Goal: Information Seeking & Learning: Compare options

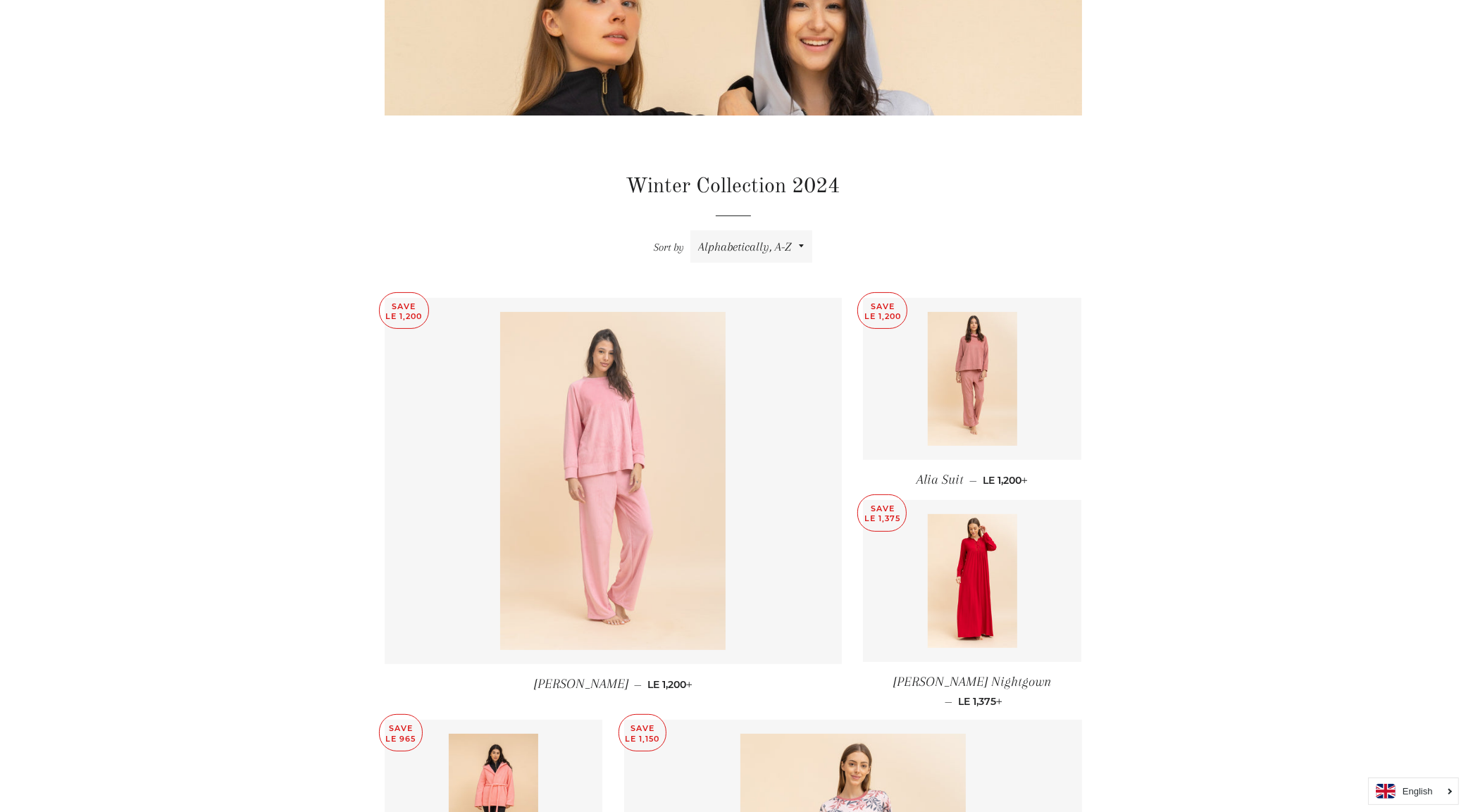
scroll to position [440, 0]
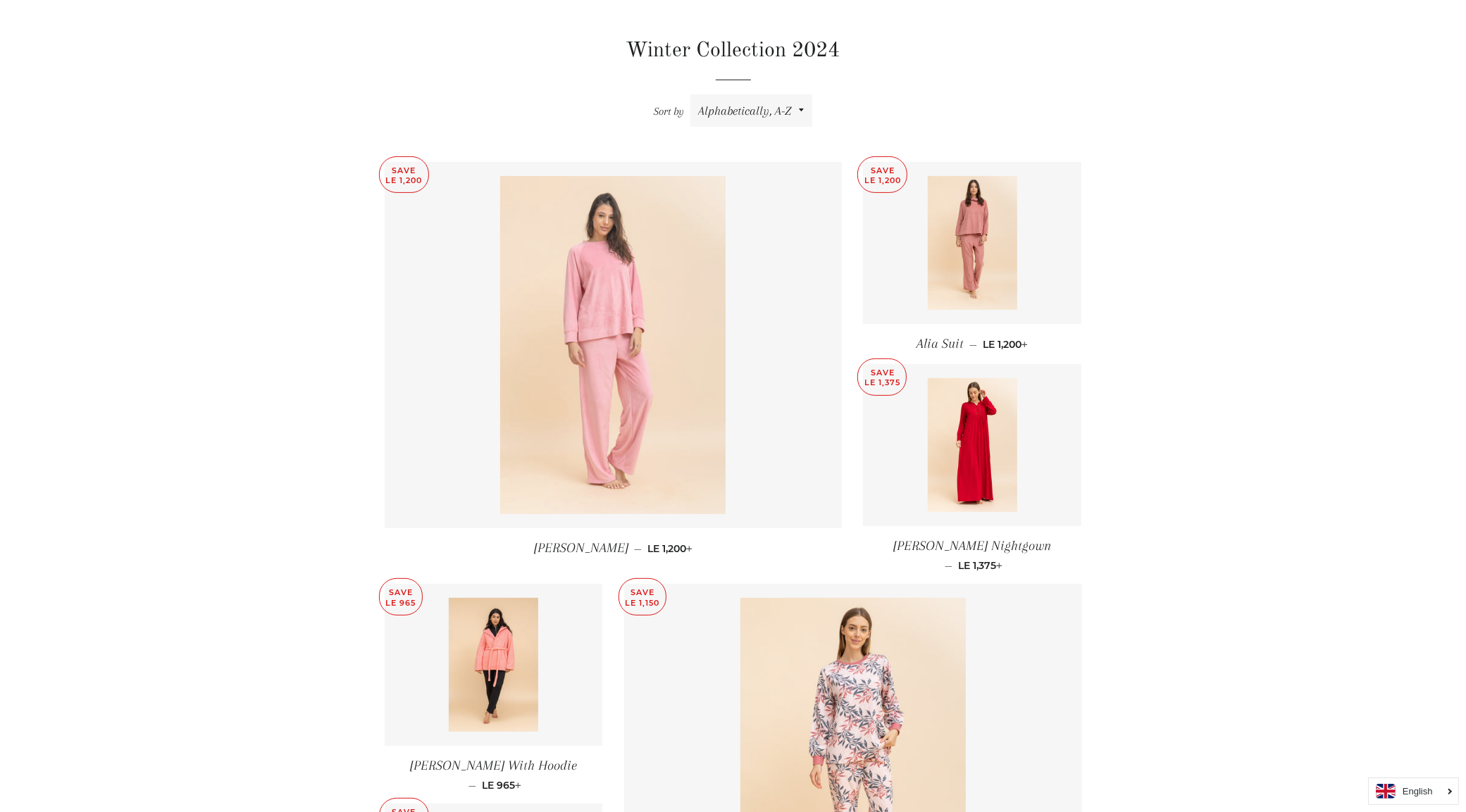
click at [585, 339] on img at bounding box center [613, 345] width 225 height 338
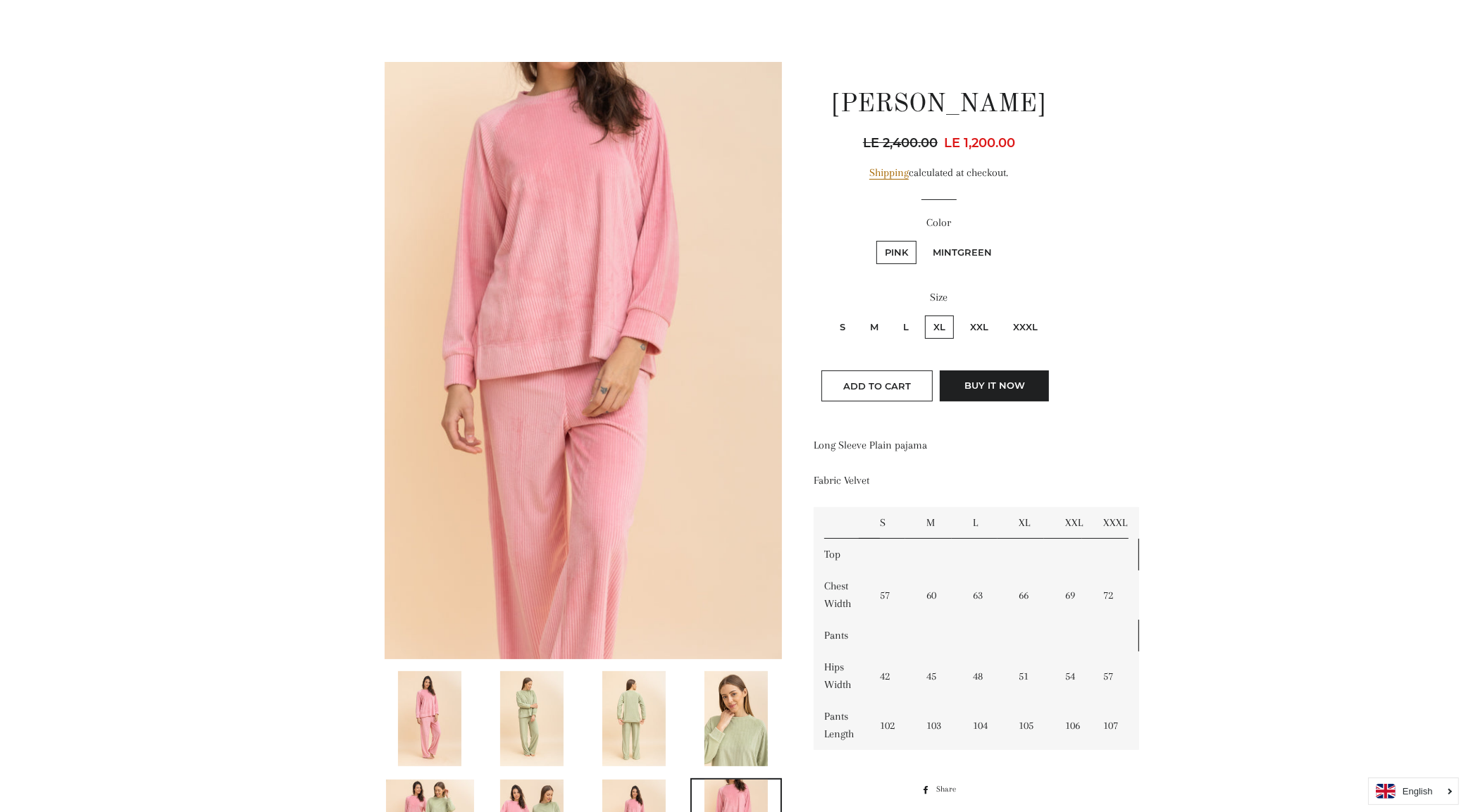
scroll to position [176, 0]
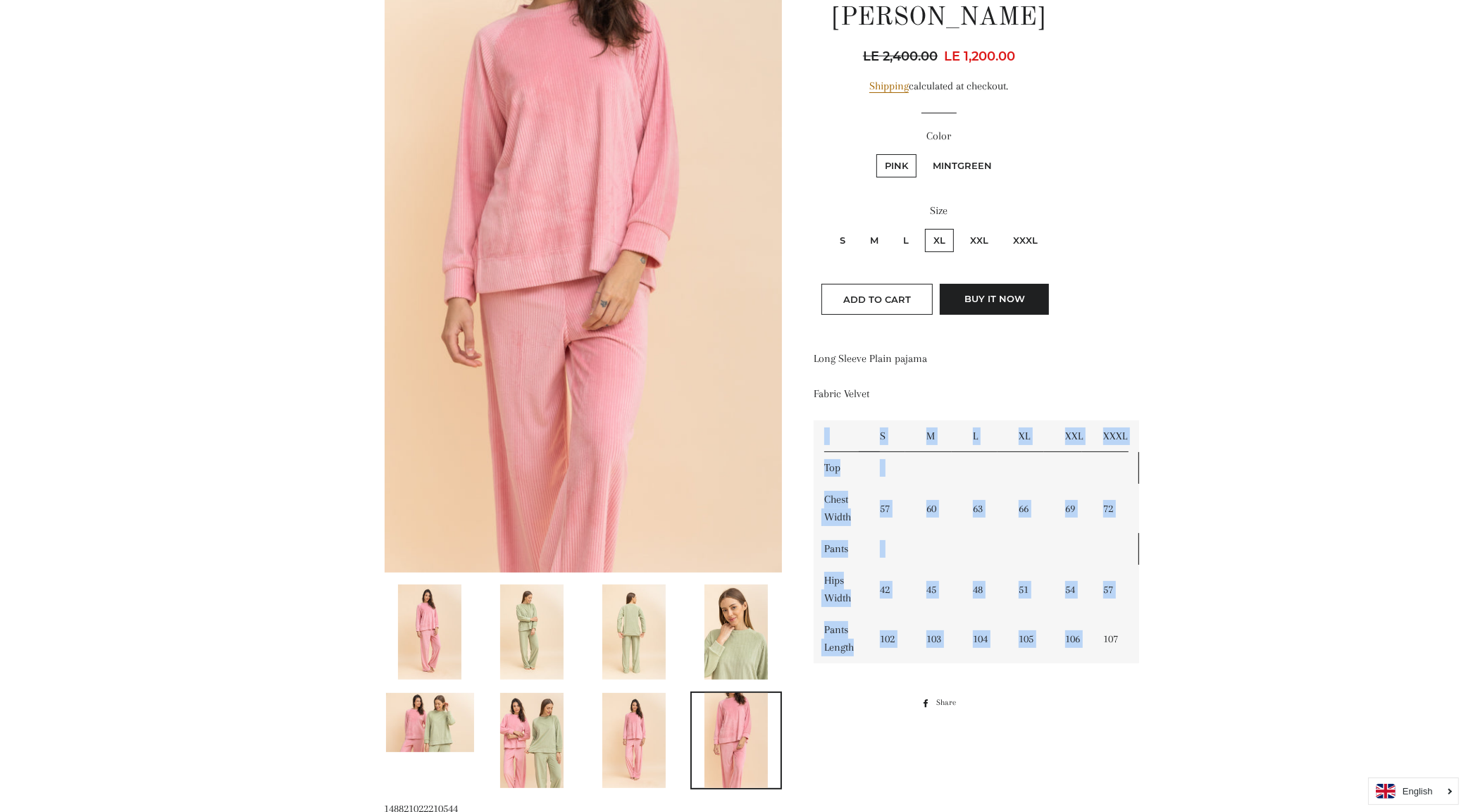
drag, startPoint x: 825, startPoint y: 440, endPoint x: 1125, endPoint y: 635, distance: 357.8
click at [1096, 634] on tbody "S M L XL XXL XXXL Top Chest Width 57 60 63 66 69 72 Pants Hips Width 42 45 48 5…" at bounding box center [976, 541] width 325 height 242
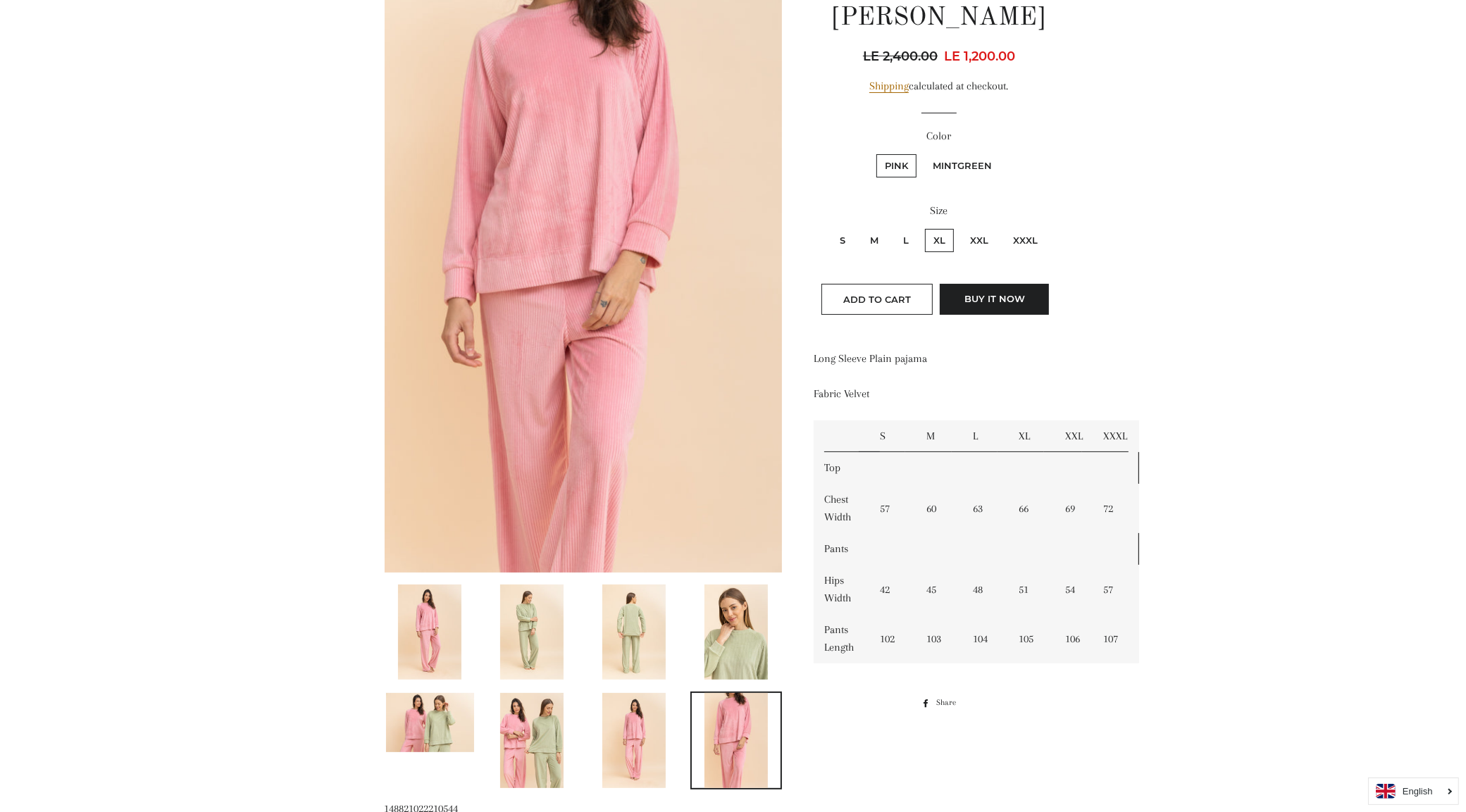
click at [1229, 623] on main at bounding box center [733, 671] width 1466 height 1504
click at [754, 632] on img at bounding box center [736, 632] width 63 height 95
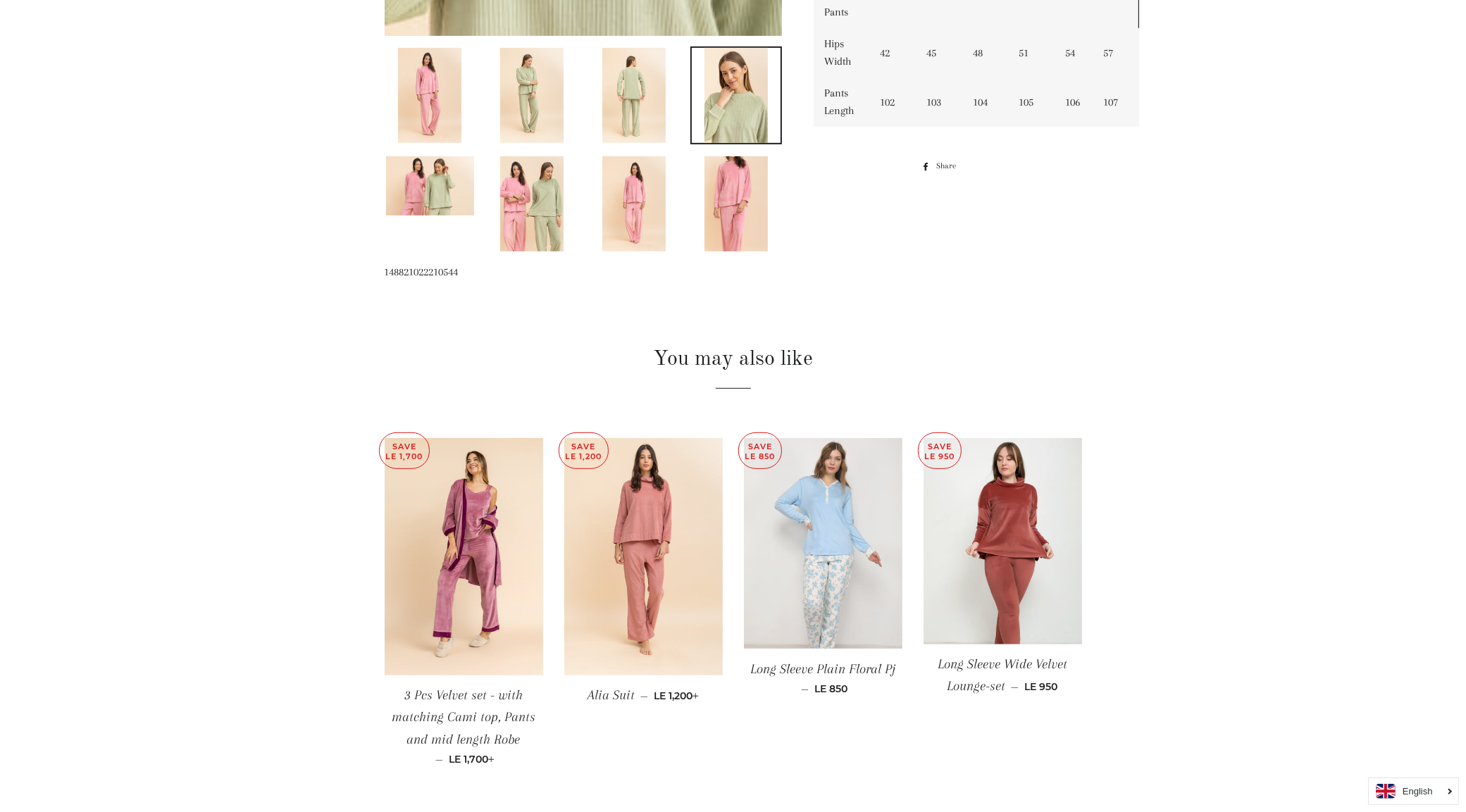
scroll to position [684, 0]
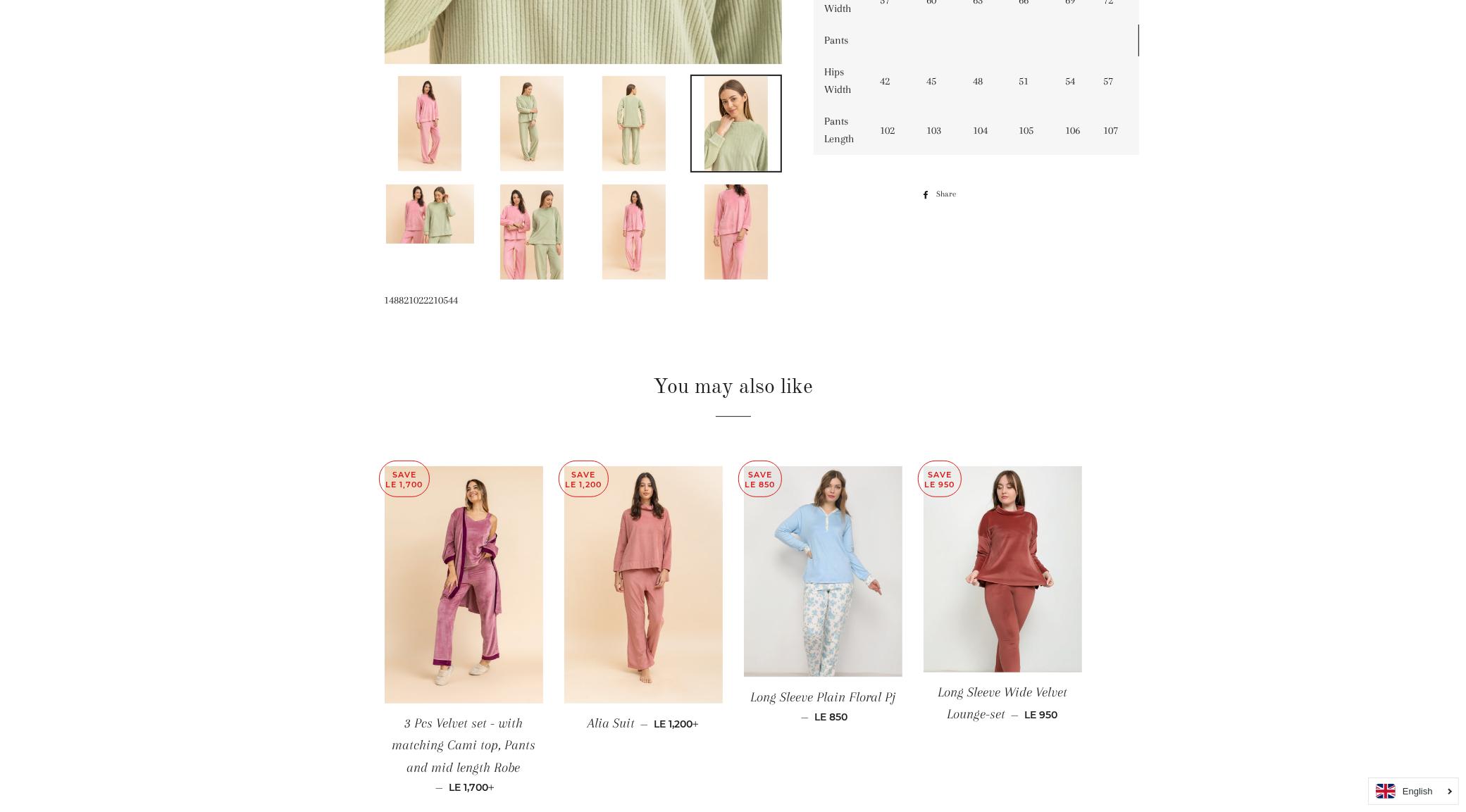
click at [805, 628] on img at bounding box center [823, 571] width 158 height 211
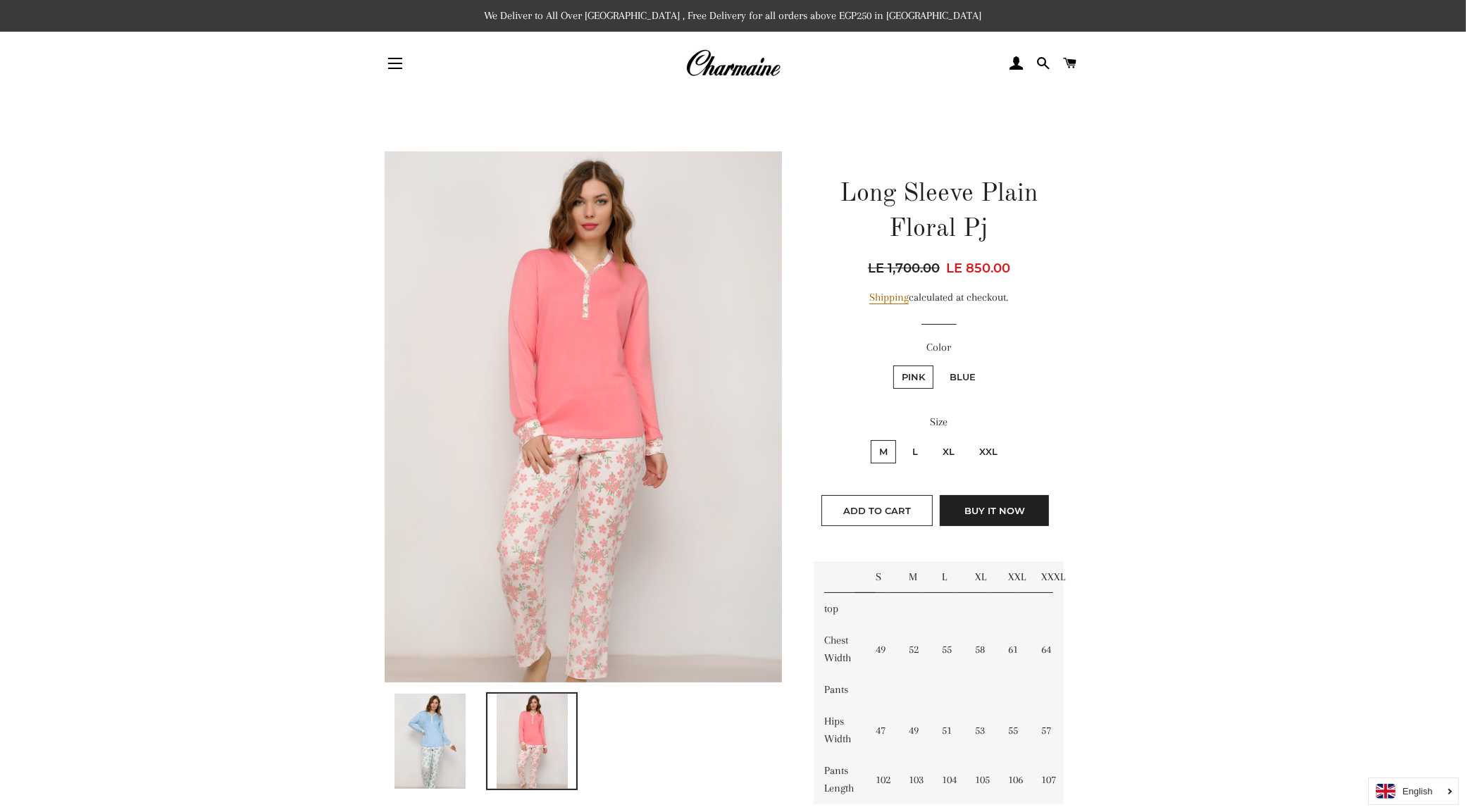
scroll to position [176, 0]
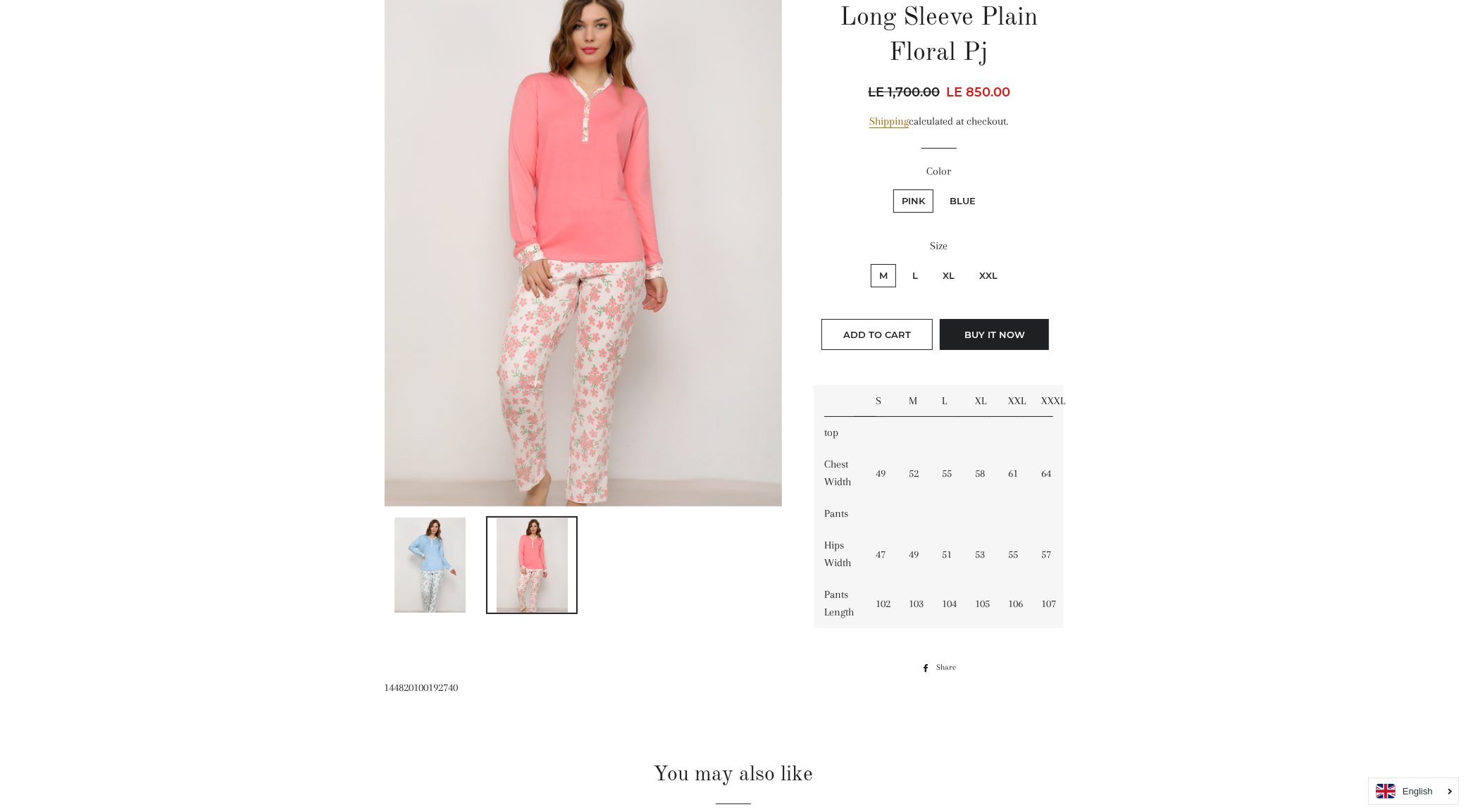
click at [892, 477] on td "49" at bounding box center [881, 473] width 33 height 49
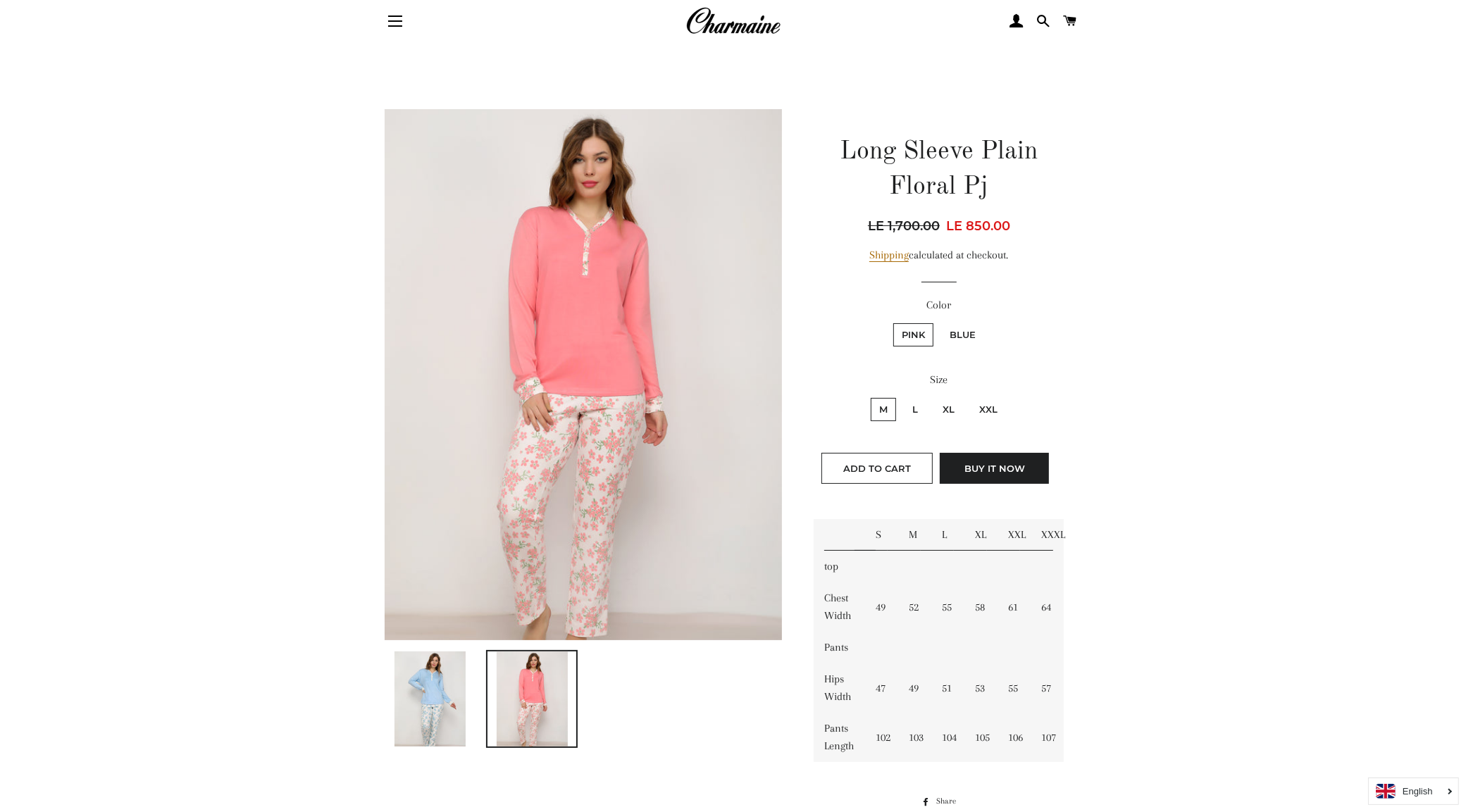
scroll to position [0, 0]
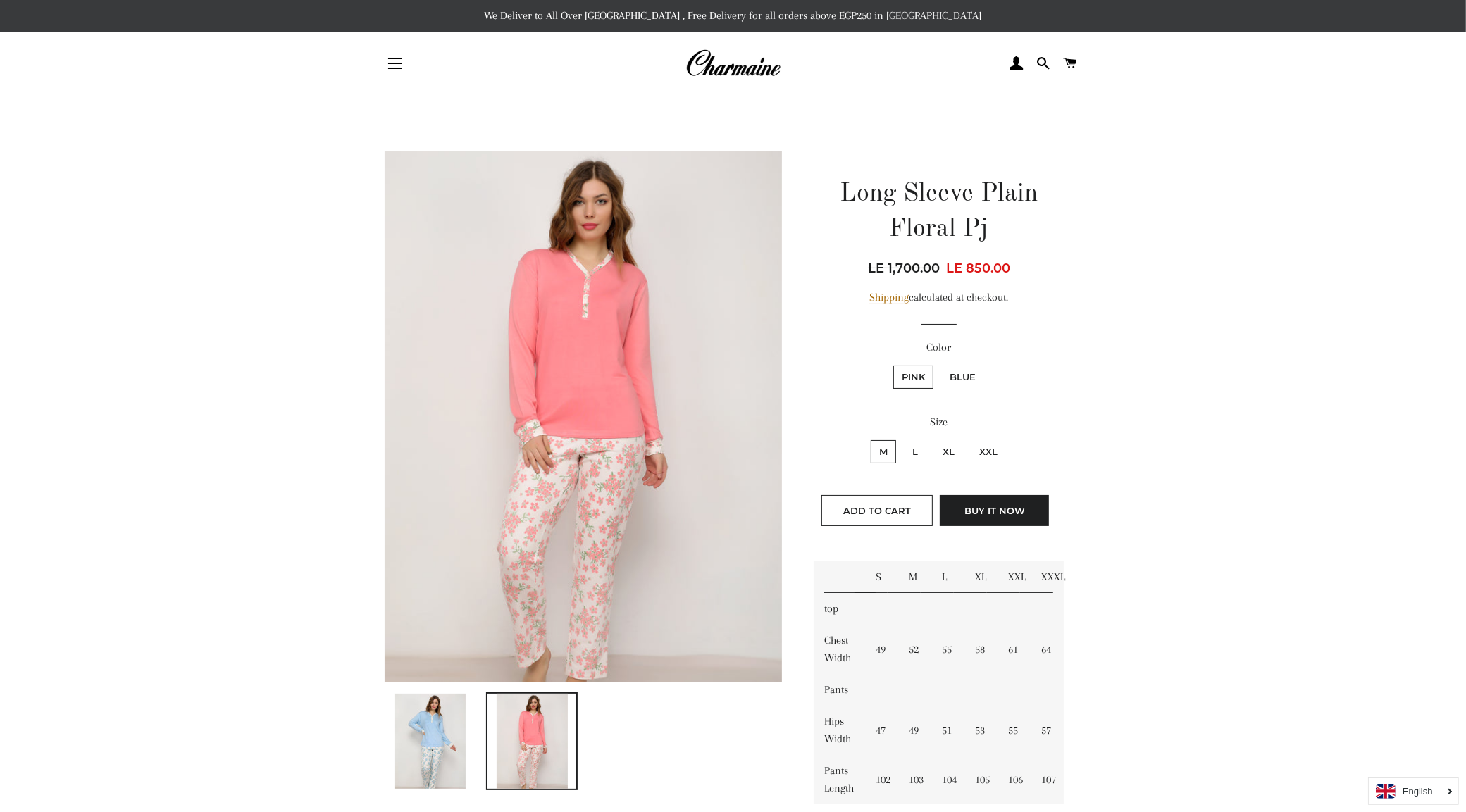
drag, startPoint x: 1016, startPoint y: 268, endPoint x: 937, endPoint y: 271, distance: 79.1
click at [937, 271] on div "Regular price LE 1,700.00 Sale price LE 850.00 Unit price / per" at bounding box center [938, 268] width 250 height 20
click at [1091, 353] on div "Long Sleeve Plain Floral Pj Regular price LE 1,700.00 Sale price LE 850.00" at bounding box center [733, 746] width 740 height 1190
click at [783, 78] on link at bounding box center [733, 63] width 465 height 31
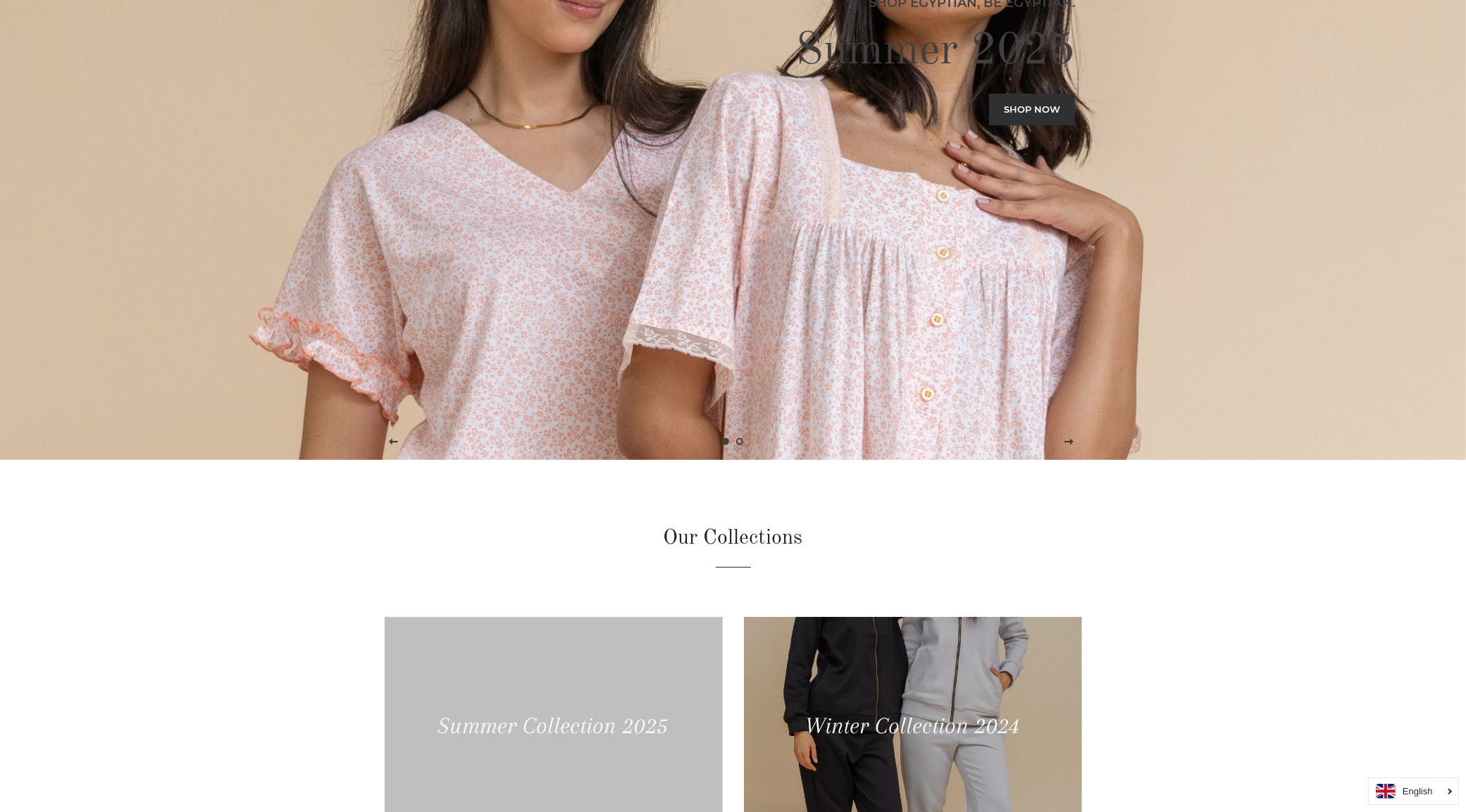
scroll to position [88, 0]
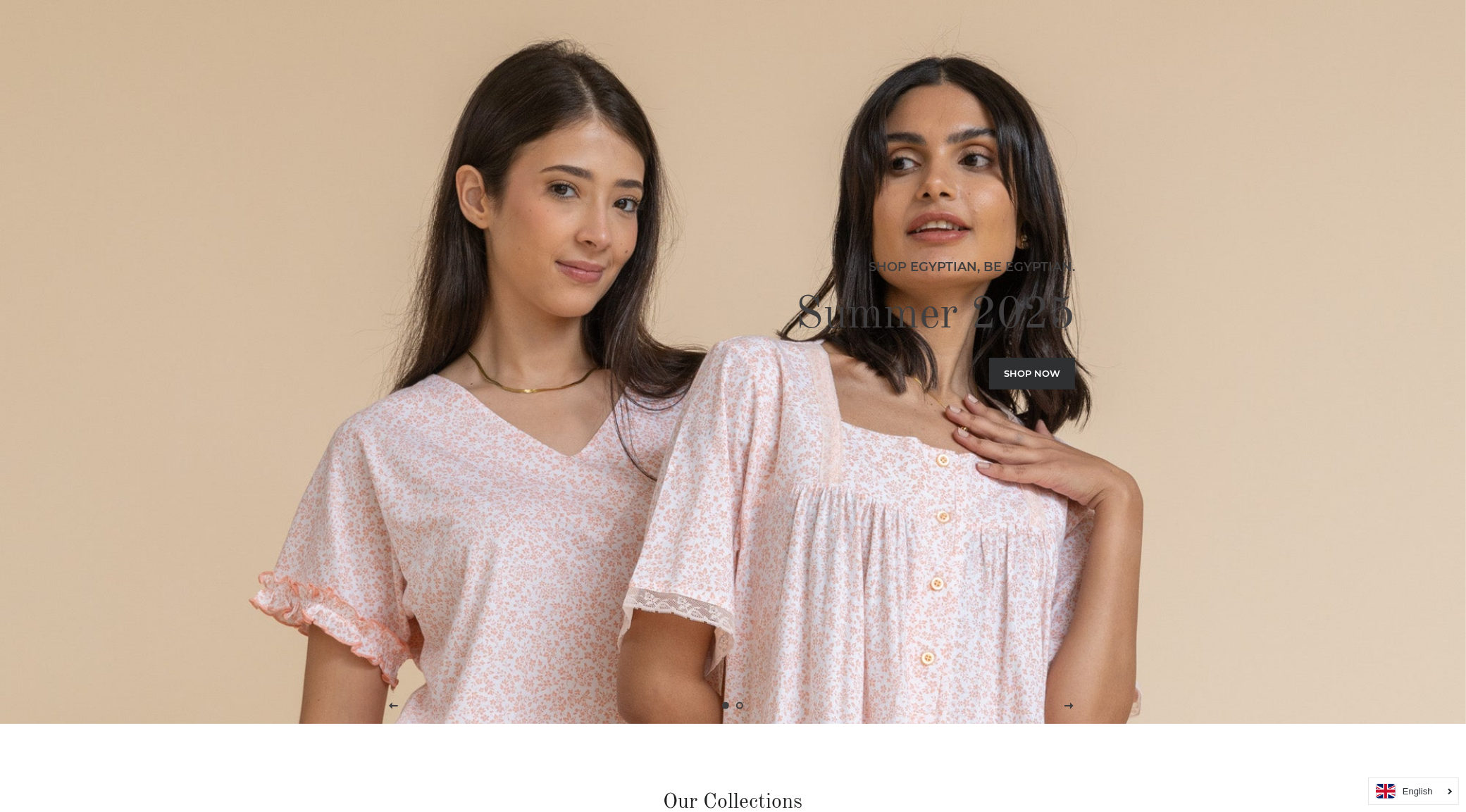
click at [1039, 376] on link "Shop now" at bounding box center [1032, 373] width 86 height 31
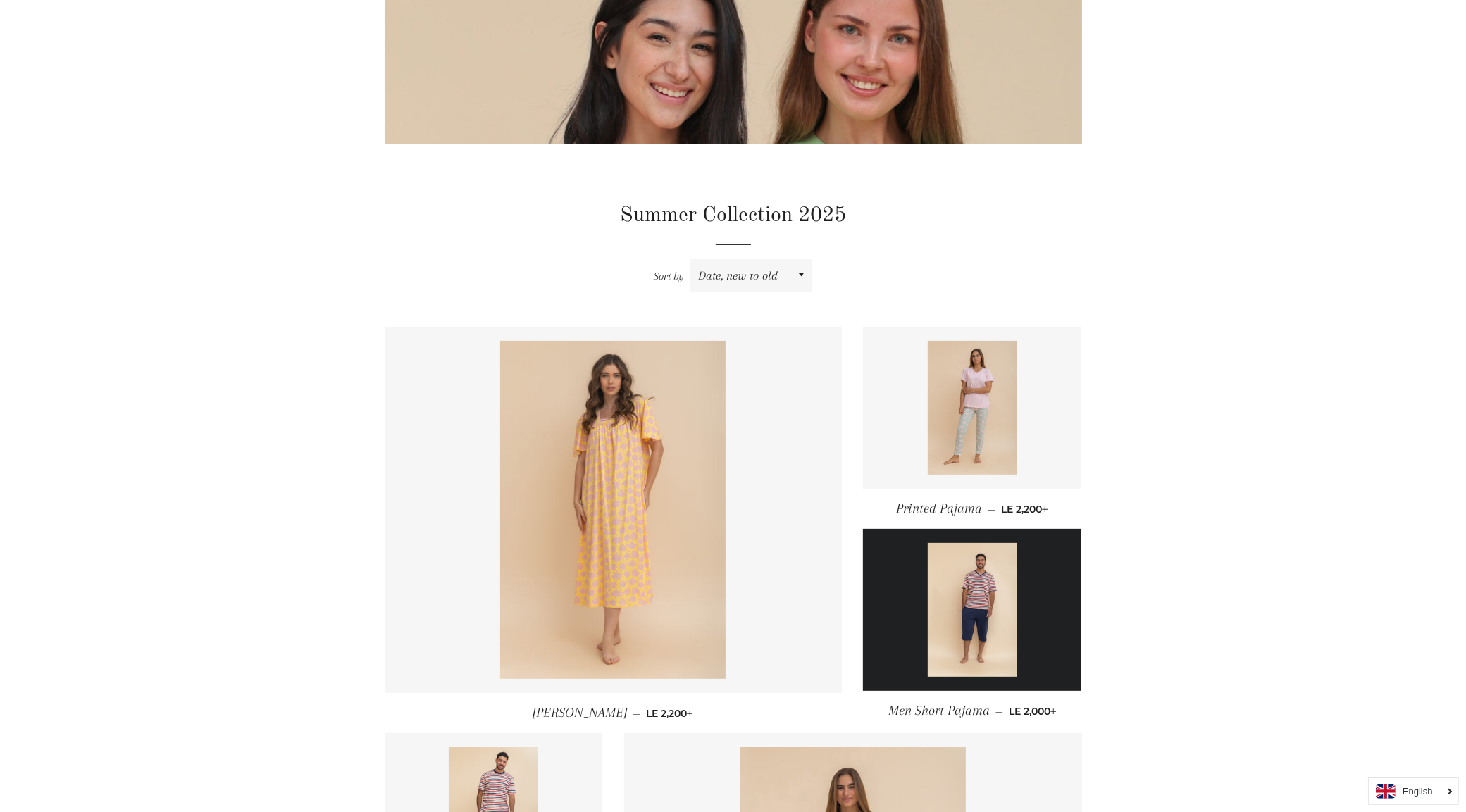
scroll to position [440, 0]
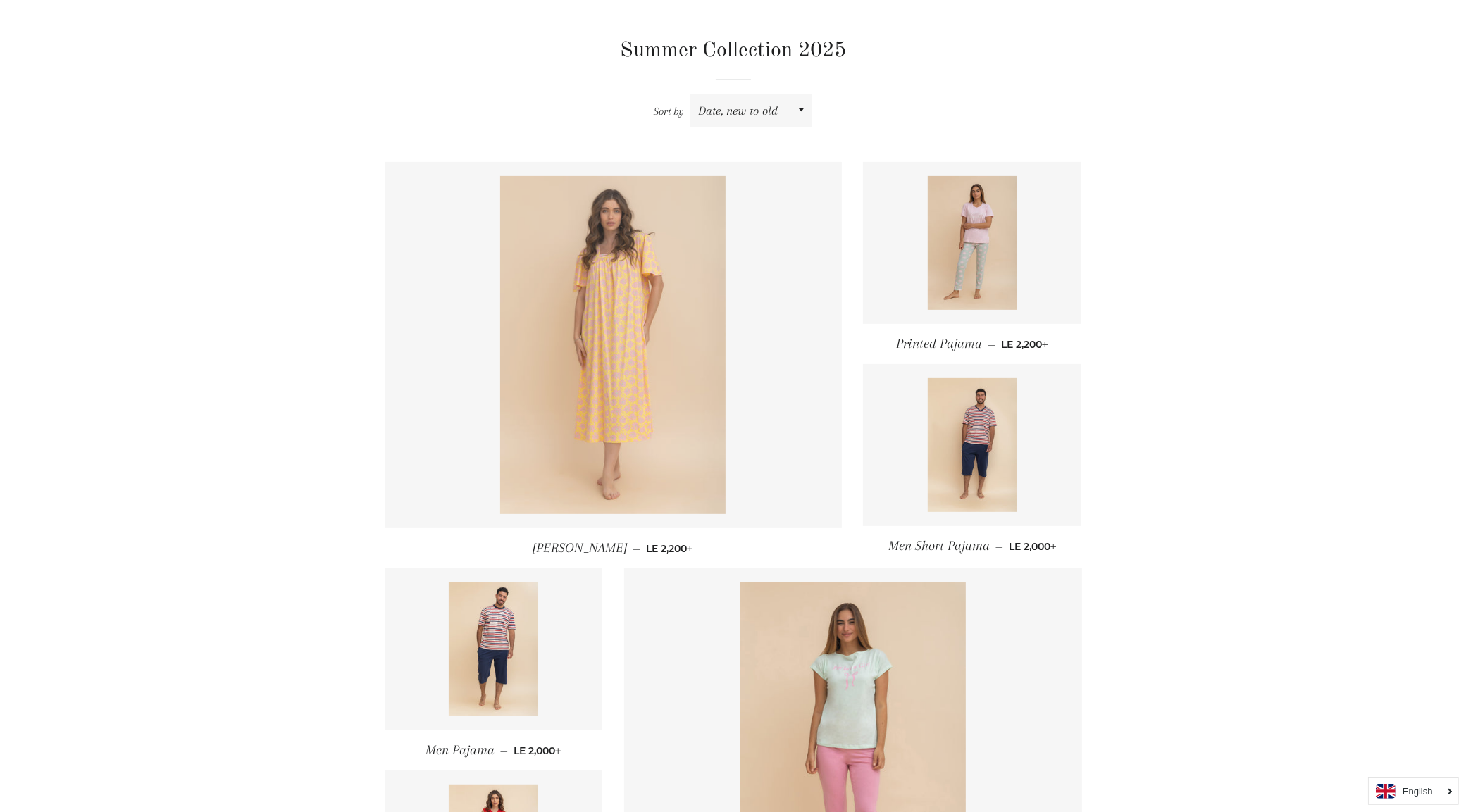
click at [667, 371] on img at bounding box center [613, 345] width 225 height 338
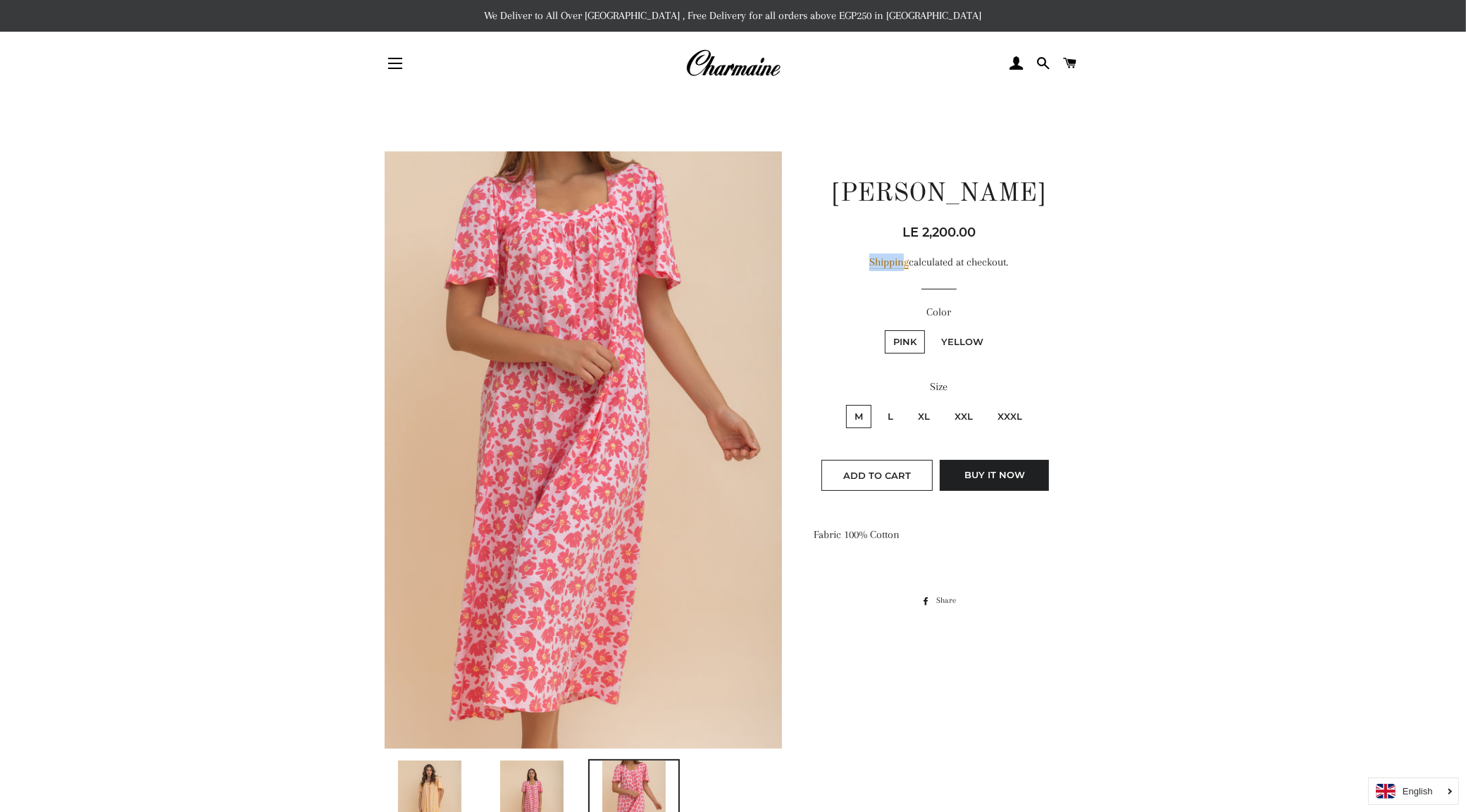
drag, startPoint x: 988, startPoint y: 237, endPoint x: 900, endPoint y: 248, distance: 88.7
click at [900, 248] on div "Regular price Sale price LE 2,200.00 Unit price / per Shipping calculated at ch…" at bounding box center [938, 360] width 250 height 275
click at [1236, 437] on main at bounding box center [733, 770] width 1466 height 1352
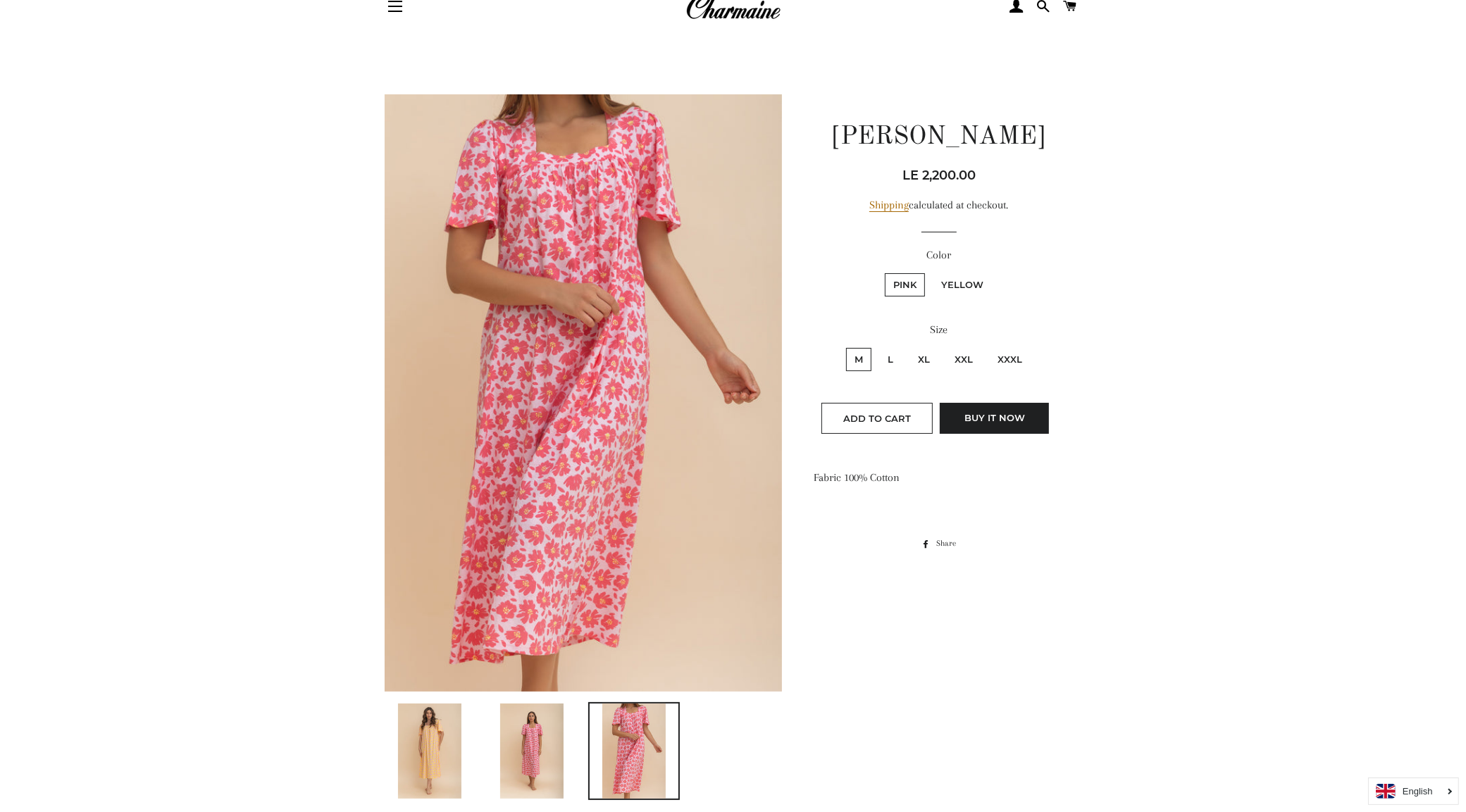
scroll to position [88, 0]
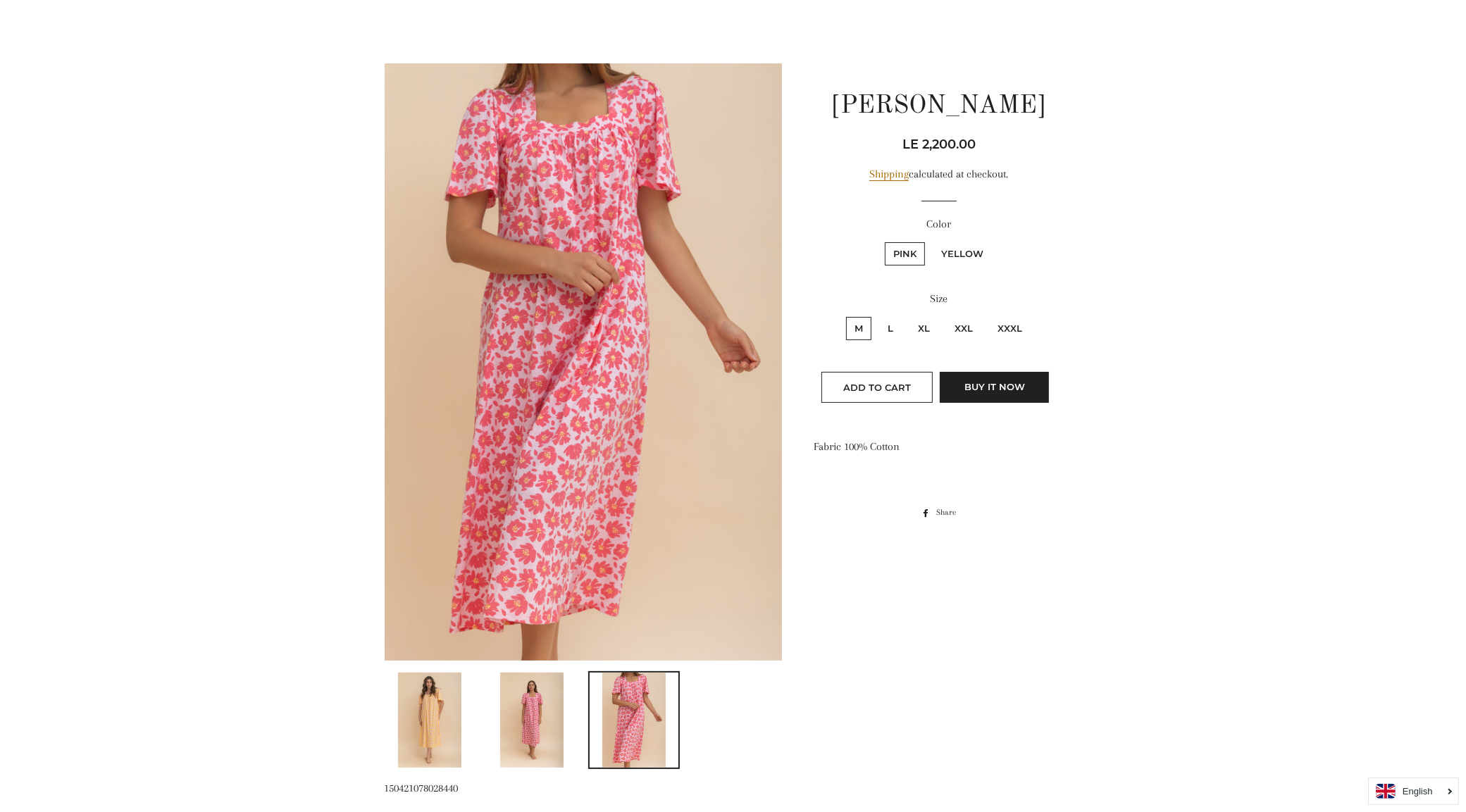
drag, startPoint x: 984, startPoint y: 136, endPoint x: 903, endPoint y: 143, distance: 81.3
click at [903, 143] on div "Regular price Sale price LE 2,200.00 Unit price / per" at bounding box center [938, 144] width 250 height 20
click at [1189, 295] on main at bounding box center [733, 683] width 1466 height 1352
click at [442, 716] on img at bounding box center [429, 720] width 63 height 95
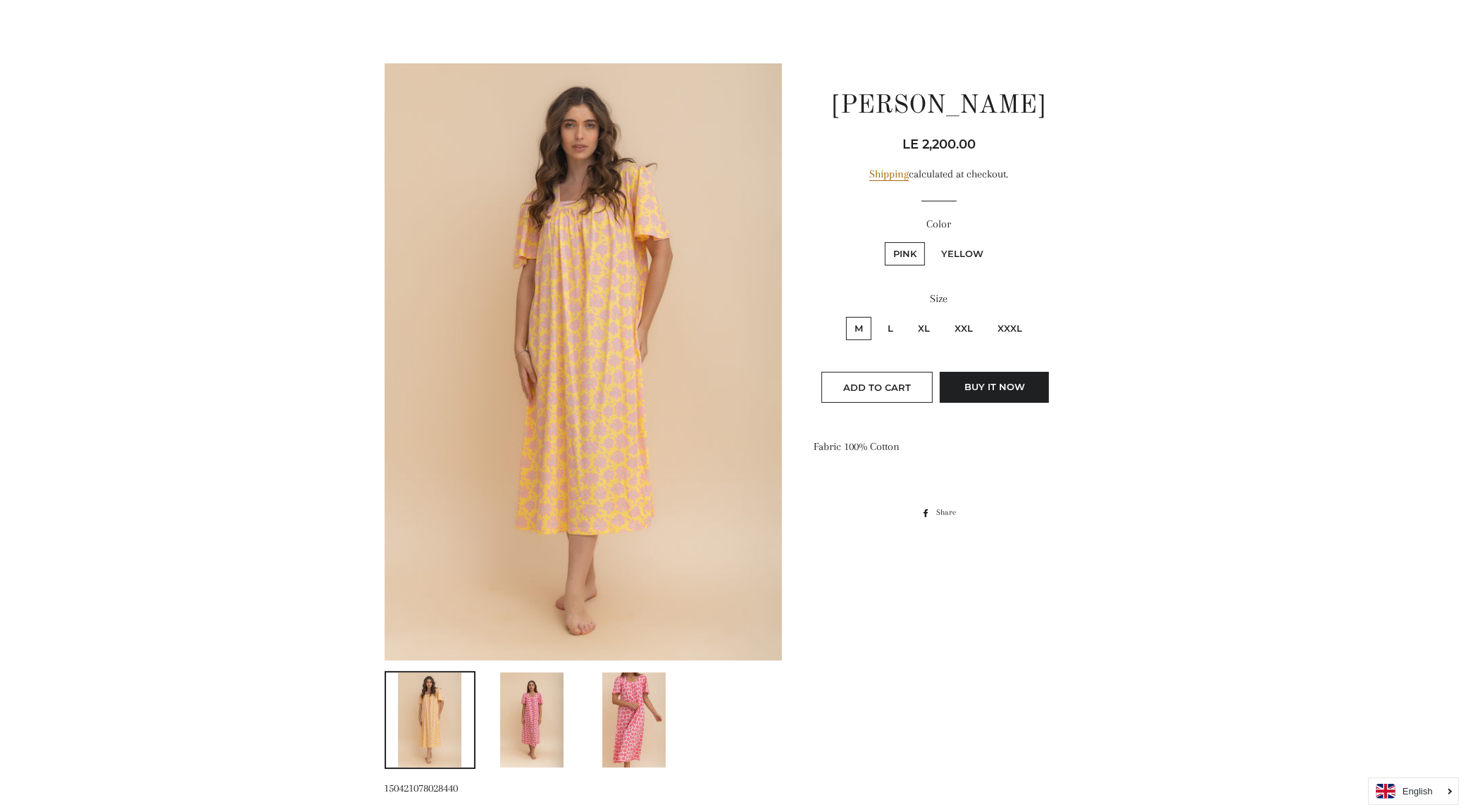
click at [1101, 286] on div at bounding box center [733, 697] width 740 height 1267
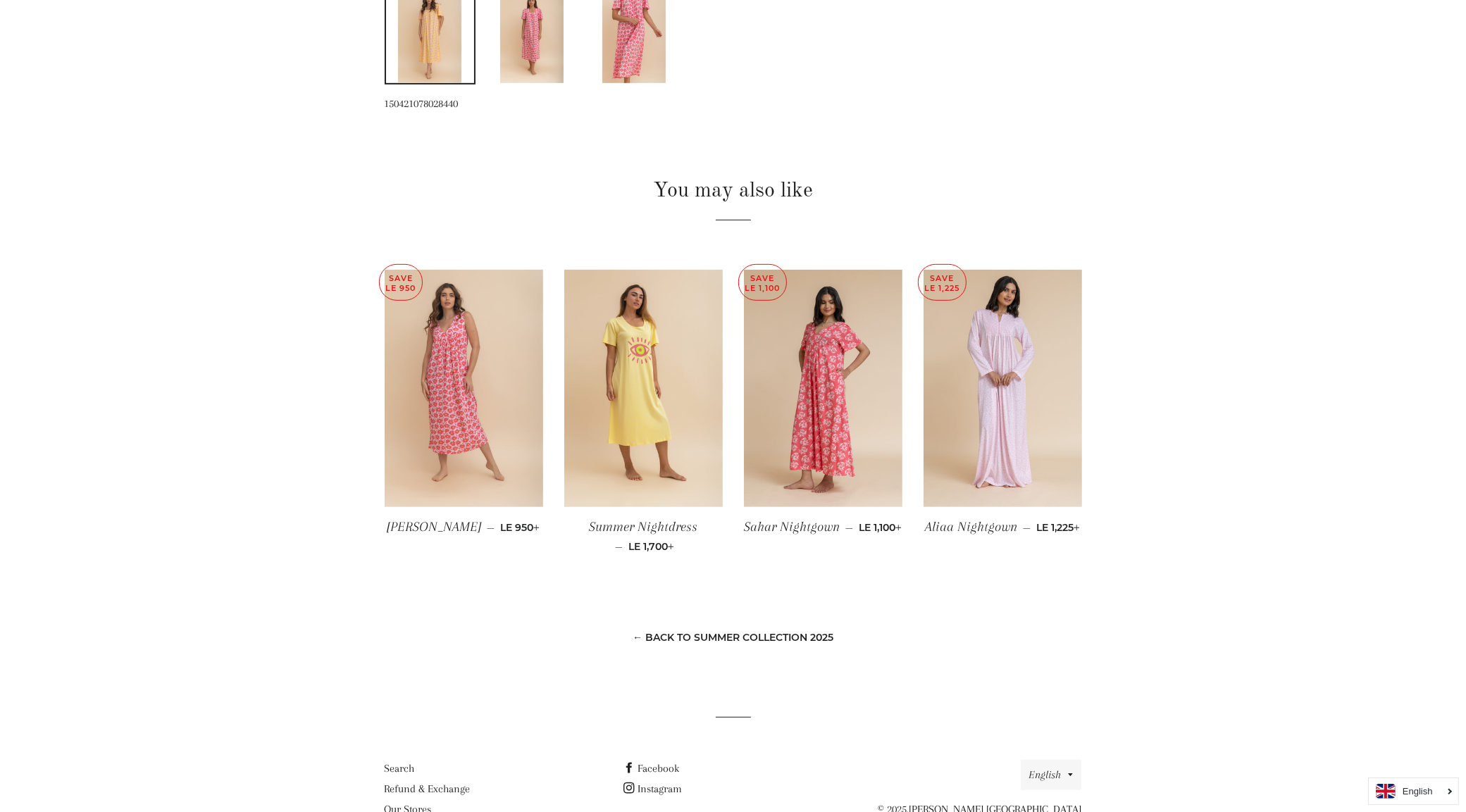
scroll to position [741, 0]
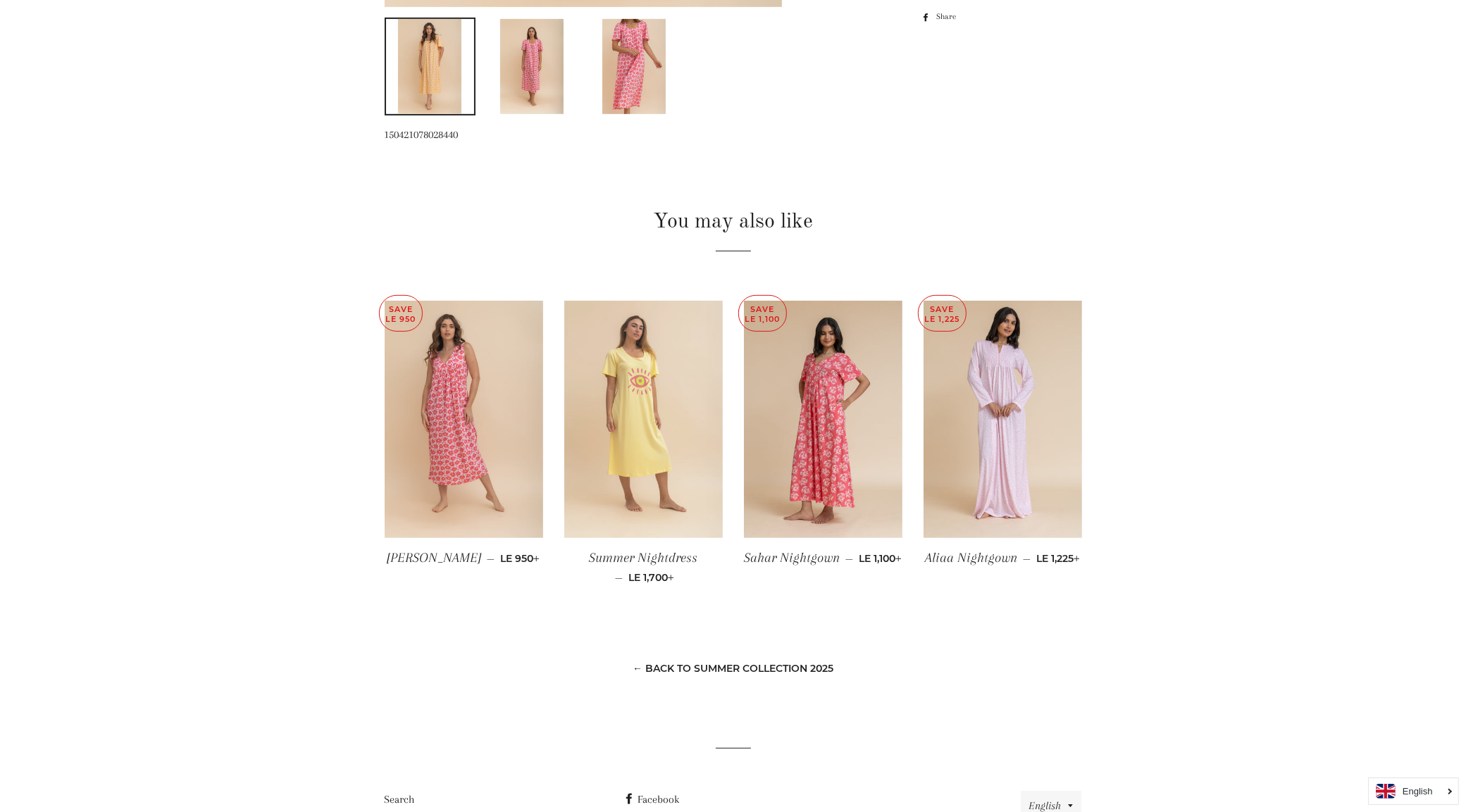
click at [671, 387] on img at bounding box center [643, 420] width 158 height 238
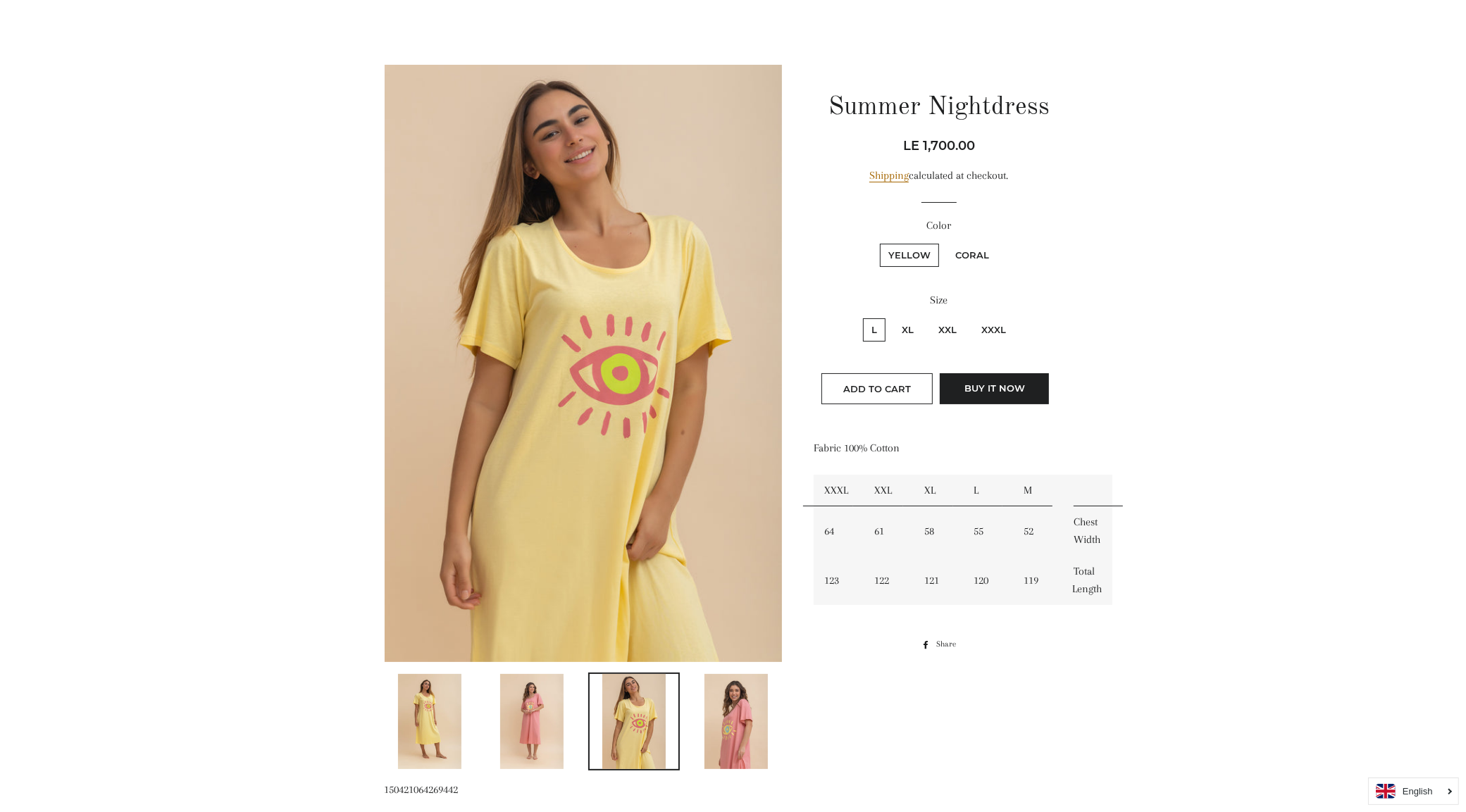
scroll to position [88, 0]
click at [987, 155] on div "Regular price Sale price LE 1,700.00 Unit price / per Shipping calculated at ch…" at bounding box center [938, 272] width 250 height 275
click at [987, 132] on div "Summer Nightdress Regular price Sale price LE 1,700.00 Unit price / per Shippin…" at bounding box center [938, 359] width 250 height 591
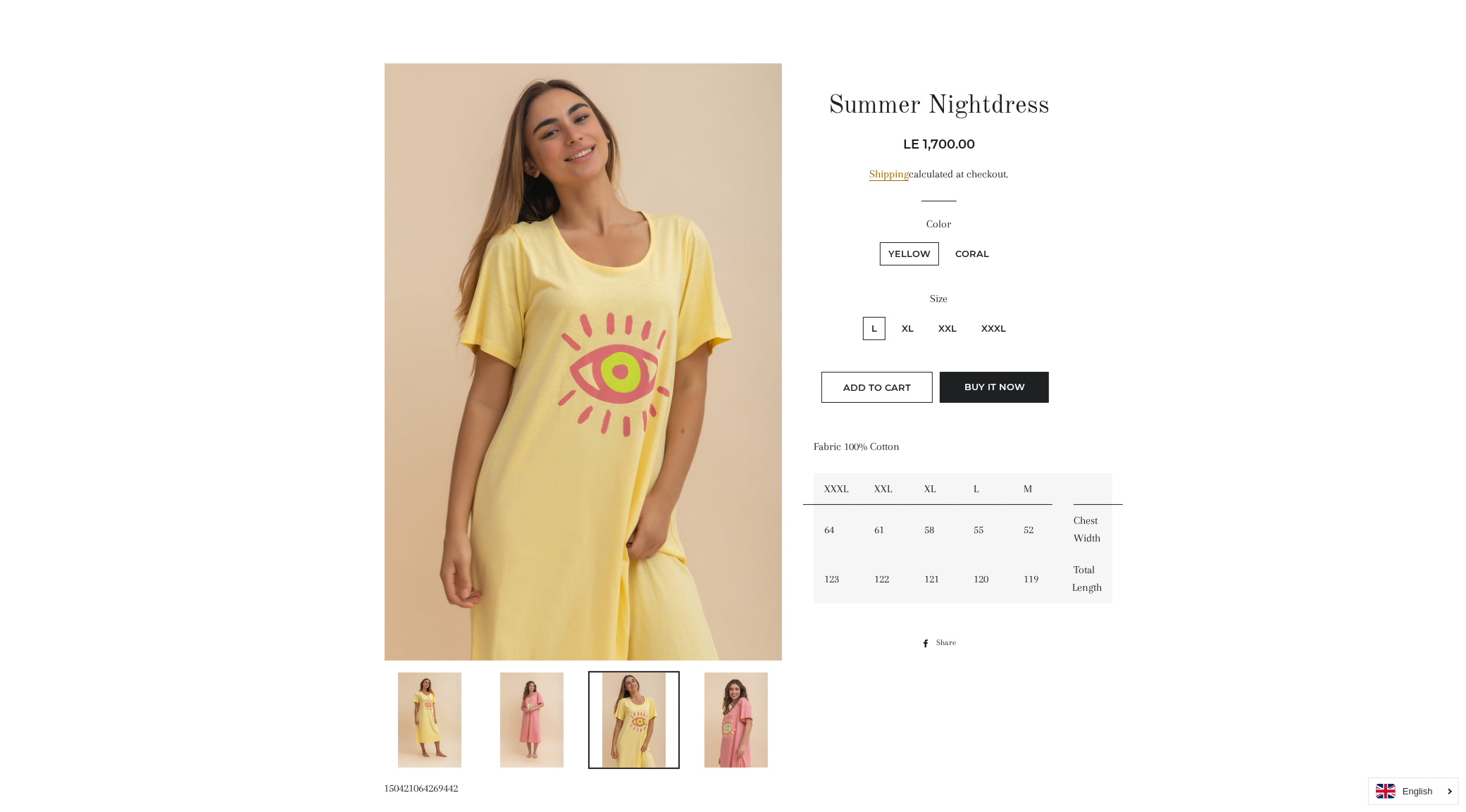
click at [987, 132] on div "Summer Nightdress Regular price Sale price LE 1,700.00 Unit price / per Shippin…" at bounding box center [938, 359] width 250 height 591
click at [562, 709] on img at bounding box center [532, 720] width 63 height 95
